Goal: Submit feedback/report problem

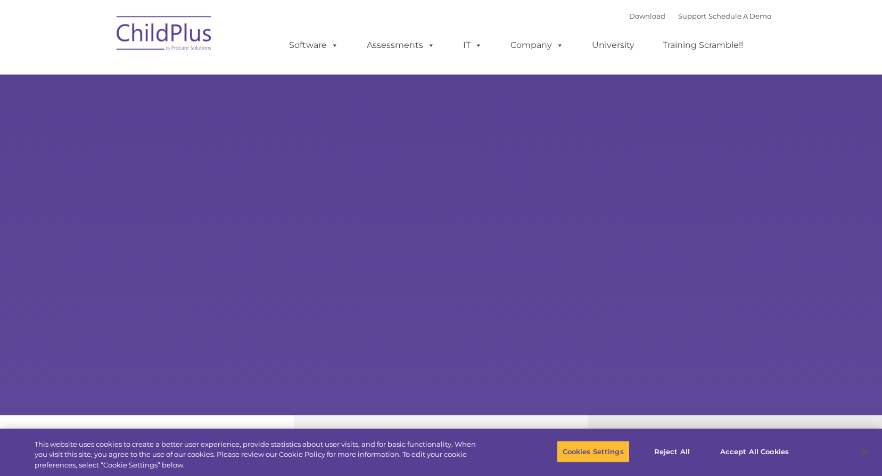
select select "MEDIUM"
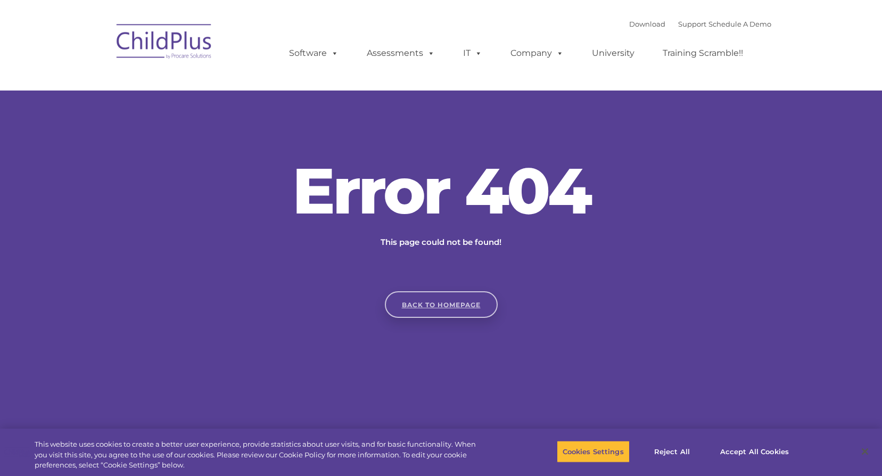
click at [463, 295] on link "Back to homepage" at bounding box center [441, 304] width 113 height 27
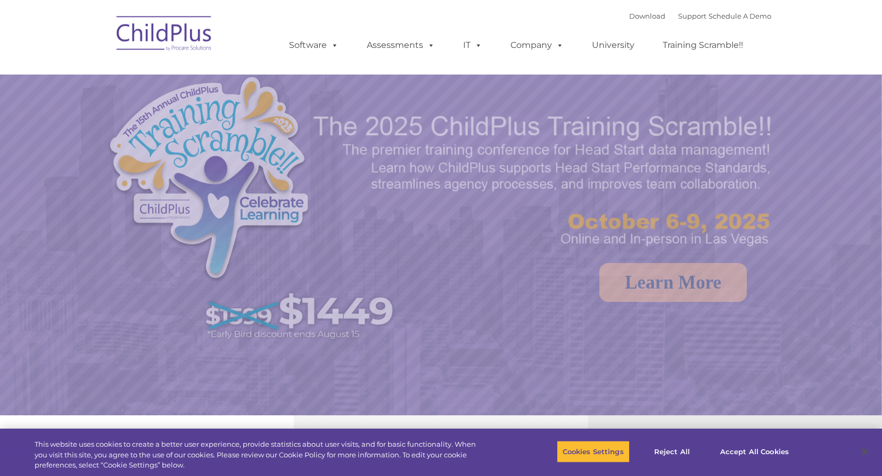
select select "MEDIUM"
